Goal: Check status

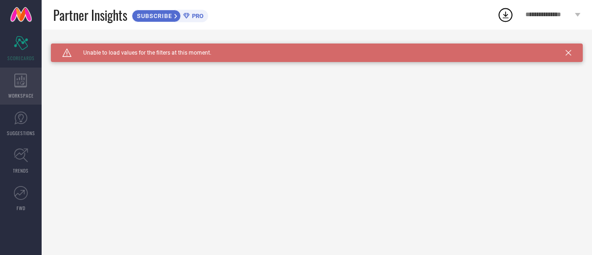
click at [13, 92] on span "WORKSPACE" at bounding box center [20, 95] width 25 height 7
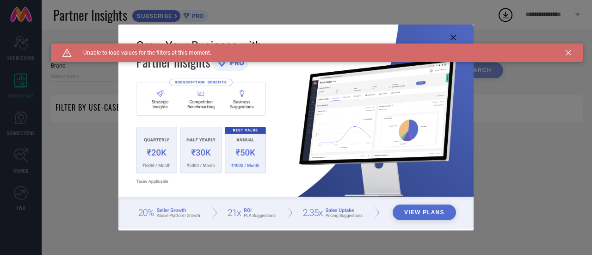
type input "1 STOP FASHION"
type input "All"
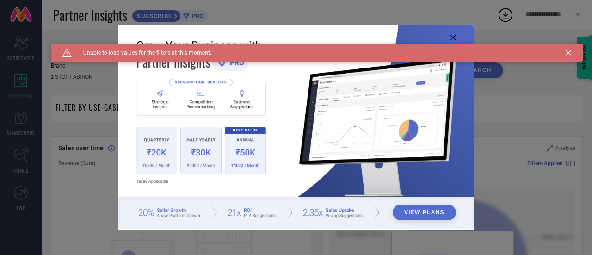
click at [568, 54] on icon at bounding box center [568, 53] width 6 height 6
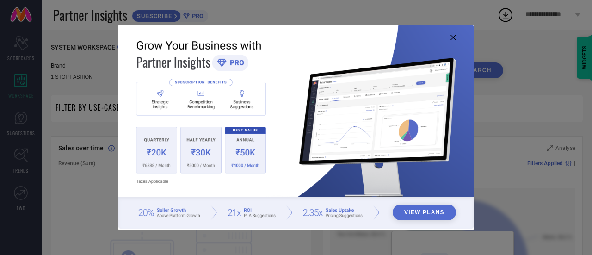
click at [455, 36] on icon at bounding box center [453, 38] width 6 height 6
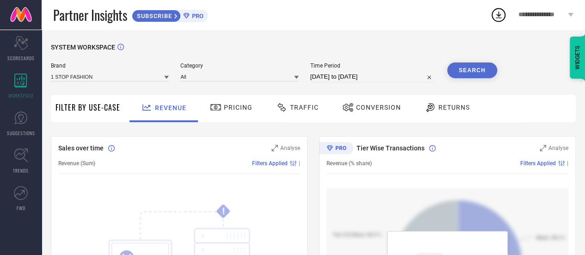
click at [232, 100] on div "Pricing" at bounding box center [231, 107] width 47 height 16
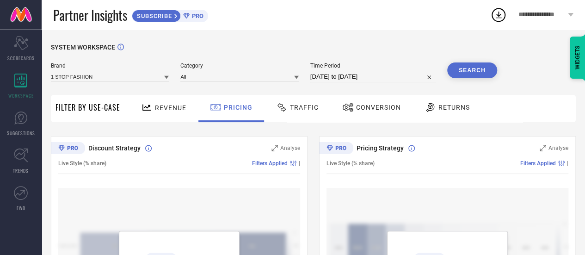
click at [149, 107] on icon at bounding box center [147, 108] width 12 height 12
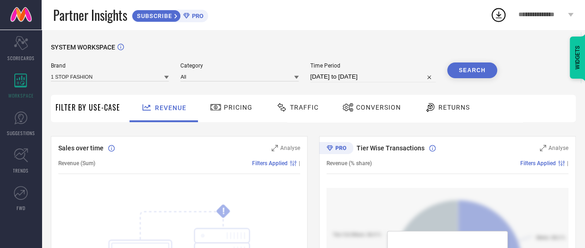
click at [338, 80] on input "[DATE] to [DATE]" at bounding box center [372, 76] width 125 height 11
select select "7"
select select "2025"
select select "8"
select select "2025"
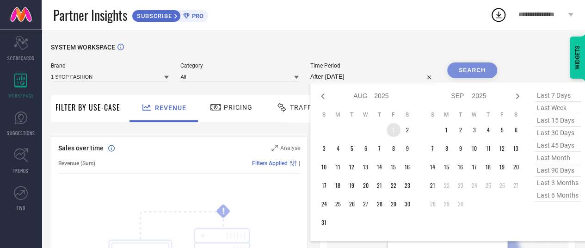
click at [389, 131] on td "1" at bounding box center [393, 130] width 14 height 14
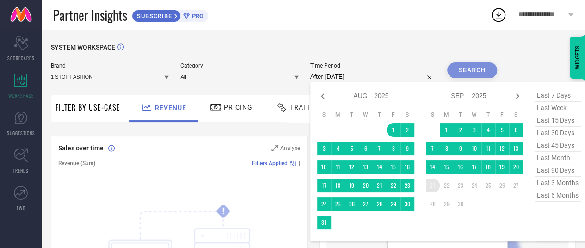
type input "[DATE] to [DATE]"
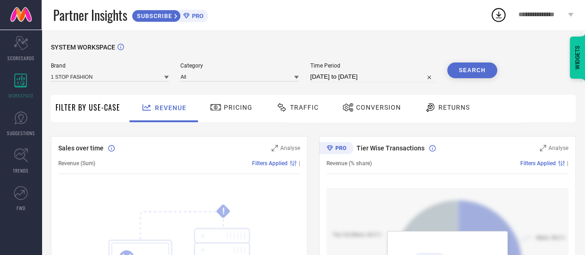
click at [481, 68] on button "Search" at bounding box center [472, 70] width 50 height 16
click at [232, 110] on span "Pricing" at bounding box center [238, 107] width 29 height 7
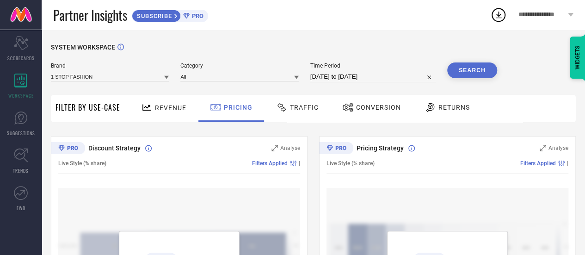
click at [301, 106] on span "Traffic" at bounding box center [304, 107] width 29 height 7
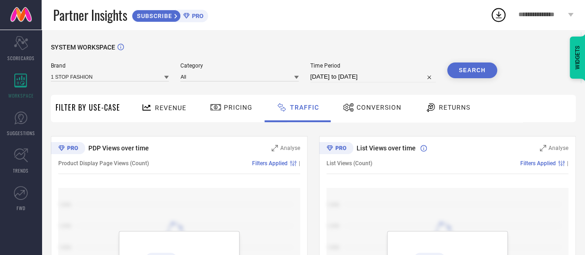
click at [367, 112] on div "Conversion" at bounding box center [371, 107] width 63 height 16
